Goal: Task Accomplishment & Management: Manage account settings

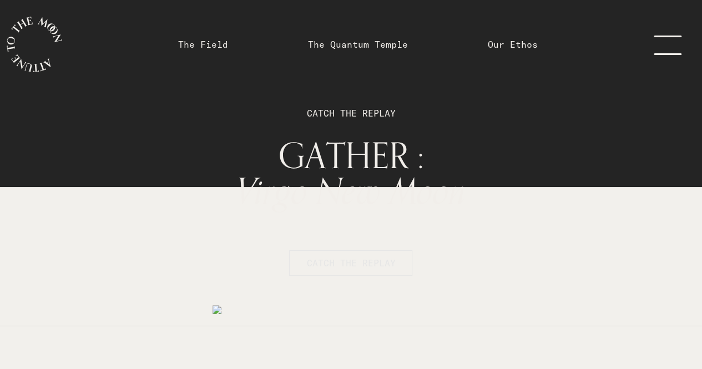
click at [362, 256] on span "CATCH THE REPLAY" at bounding box center [350, 262] width 89 height 13
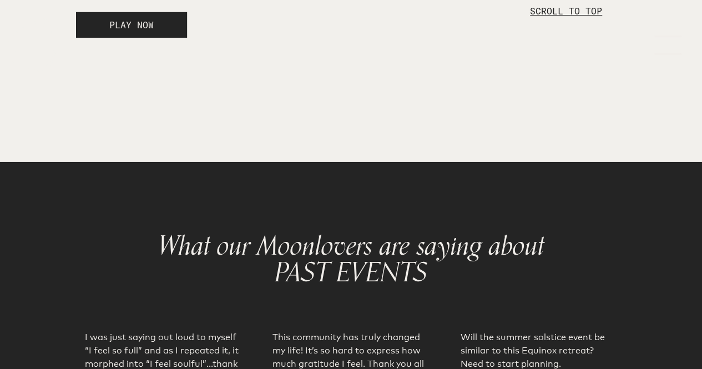
scroll to position [1846, 0]
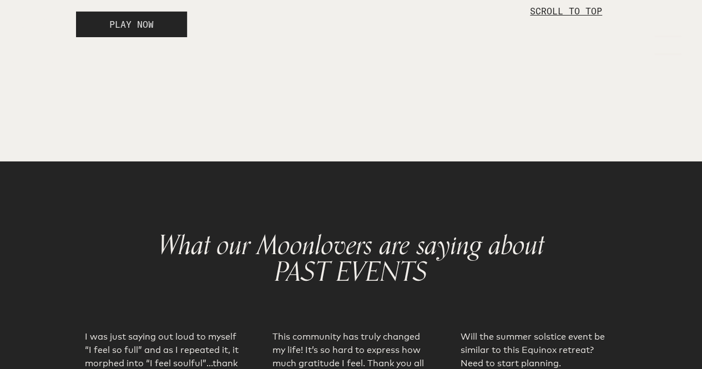
click at [162, 37] on button "PLAY NOW" at bounding box center [131, 25] width 111 height 26
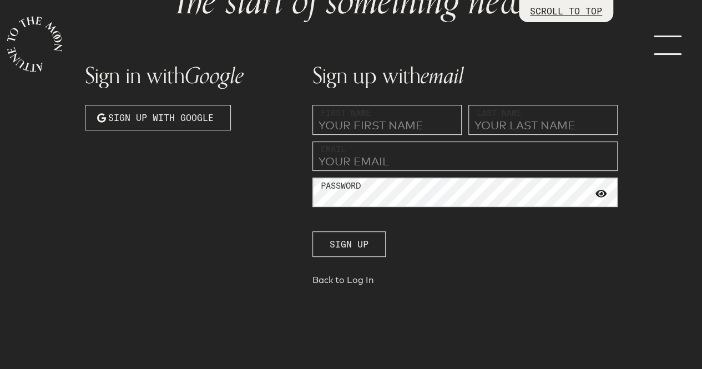
scroll to position [110, 0]
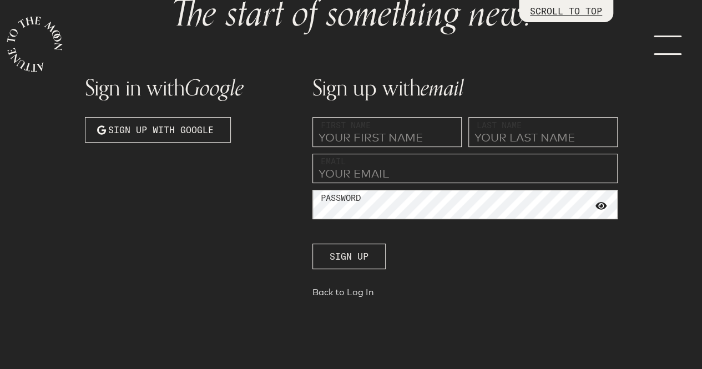
click at [358, 289] on link "Back to Log In" at bounding box center [464, 295] width 305 height 16
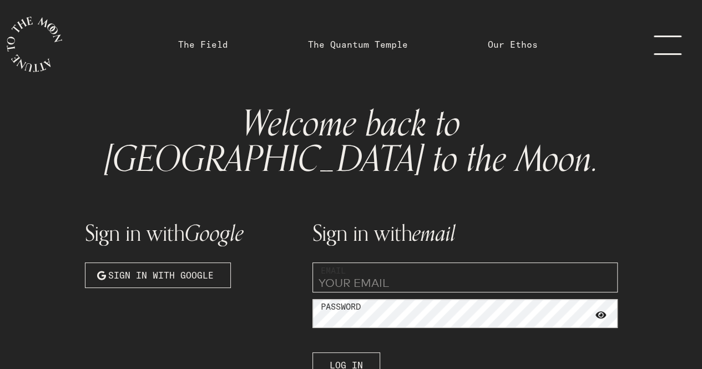
click at [378, 262] on input "email" at bounding box center [464, 277] width 305 height 30
type input "[EMAIL_ADDRESS][DOMAIN_NAME]"
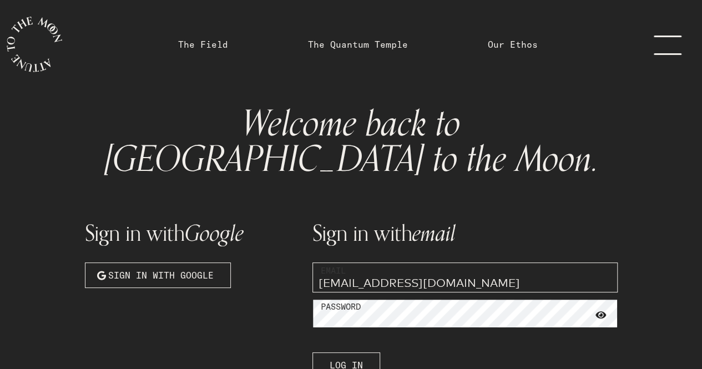
click at [312, 352] on button "Log In" at bounding box center [346, 365] width 68 height 26
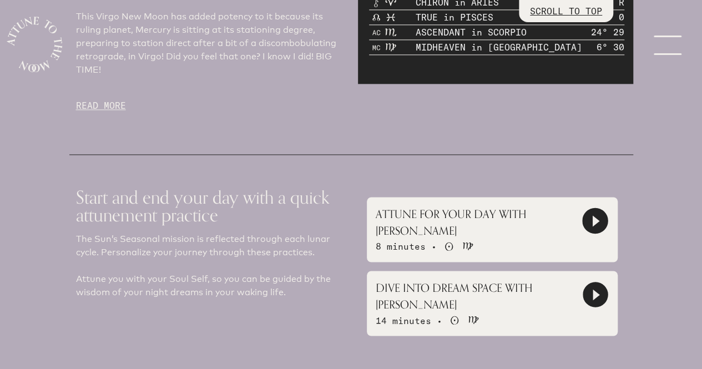
scroll to position [610, 0]
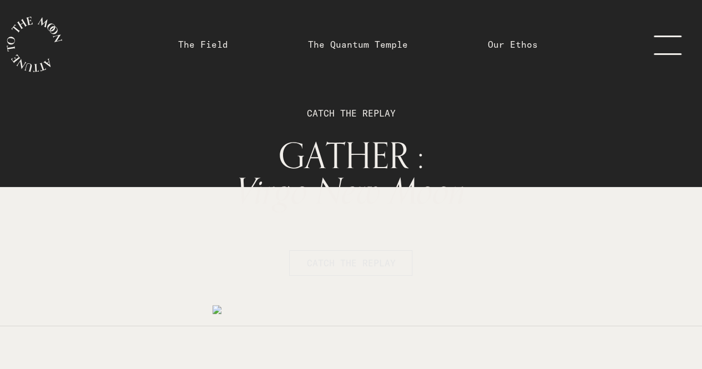
click at [335, 263] on span "CATCH THE REPLAY" at bounding box center [350, 262] width 89 height 13
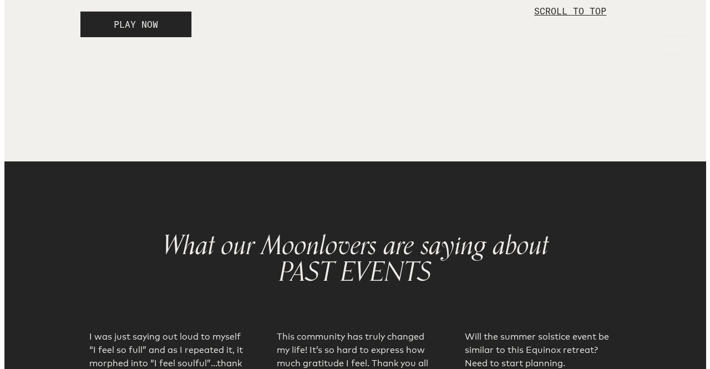
scroll to position [1846, 0]
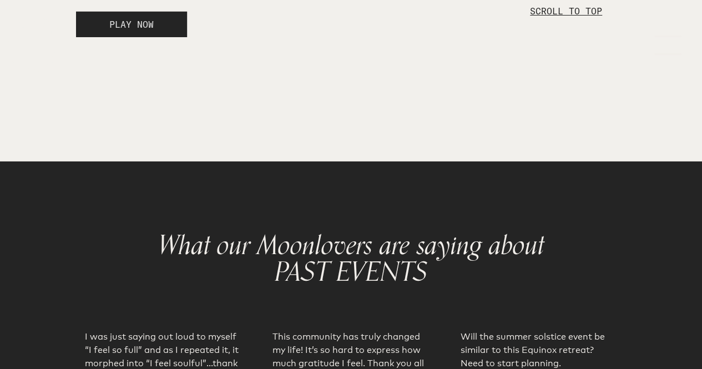
click at [164, 37] on button "PLAY NOW" at bounding box center [131, 25] width 111 height 26
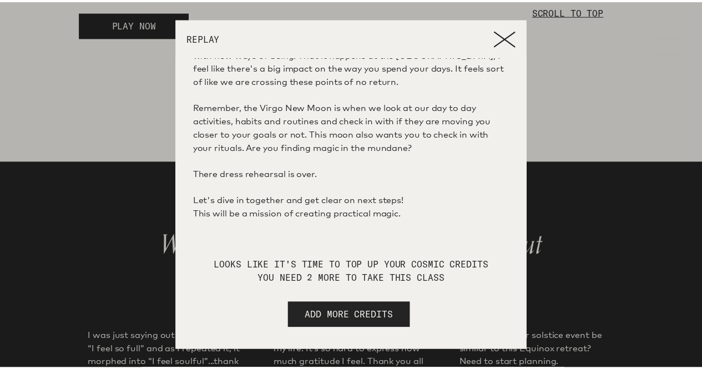
scroll to position [274, 0]
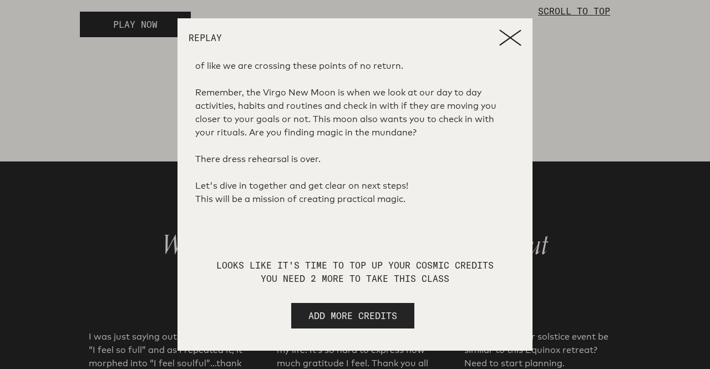
click at [505, 39] on icon at bounding box center [510, 37] width 22 height 17
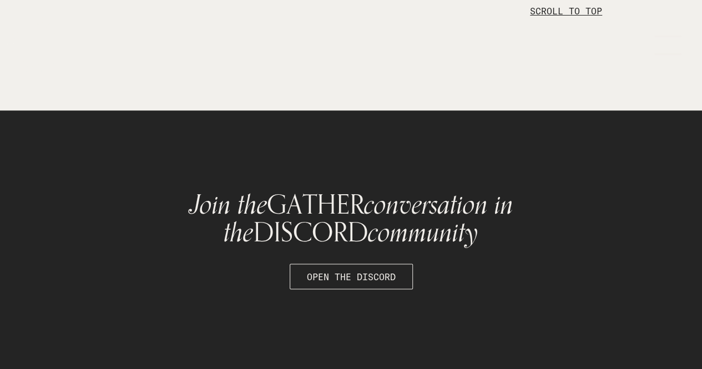
scroll to position [3223, 0]
